Goal: Task Accomplishment & Management: Manage account settings

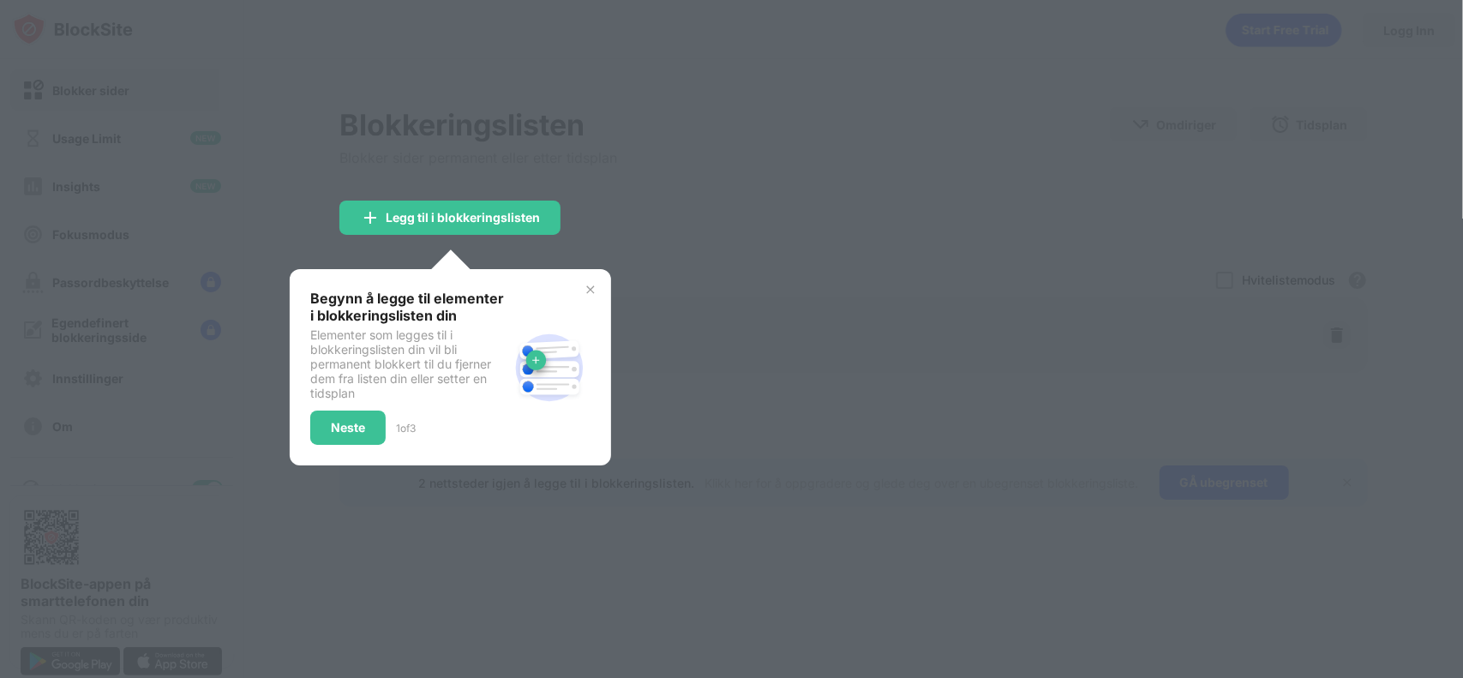
click at [586, 285] on img at bounding box center [591, 290] width 14 height 14
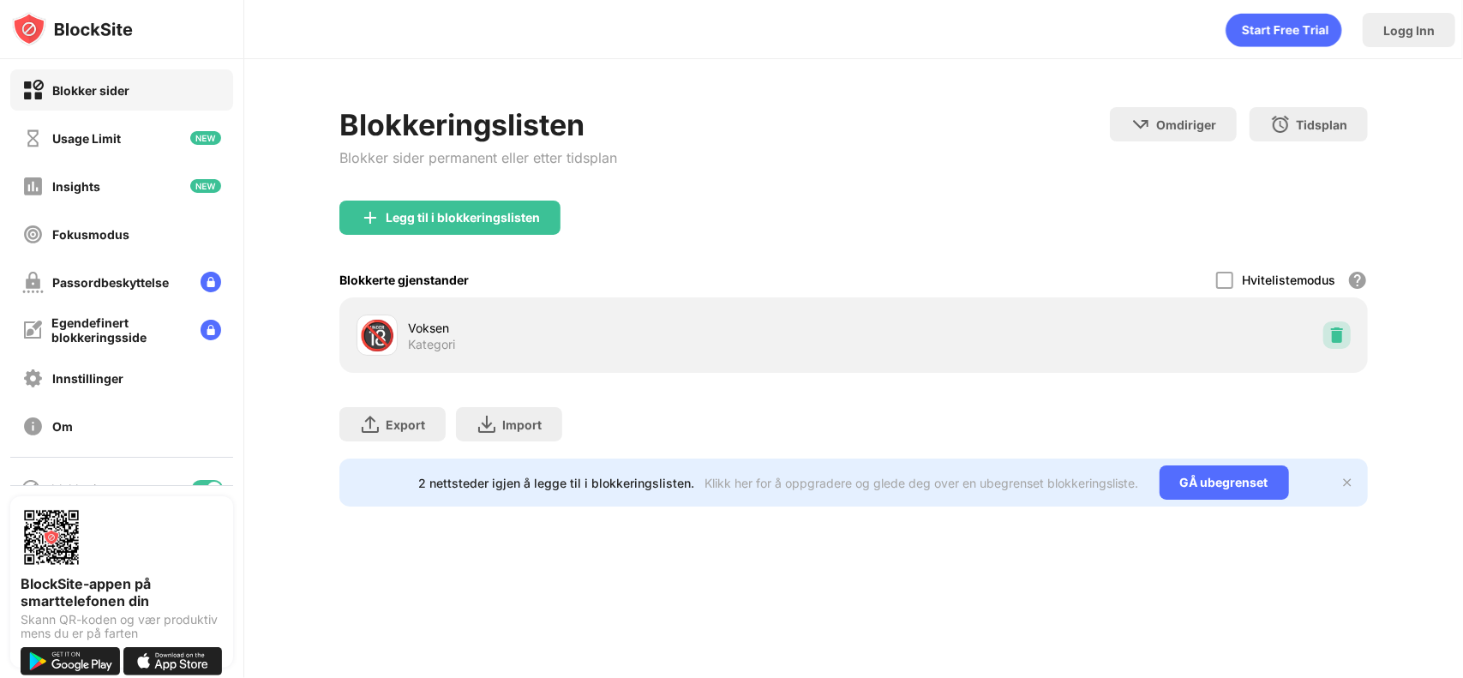
click at [1334, 340] on img at bounding box center [1336, 335] width 17 height 17
